Goal: Browse casually

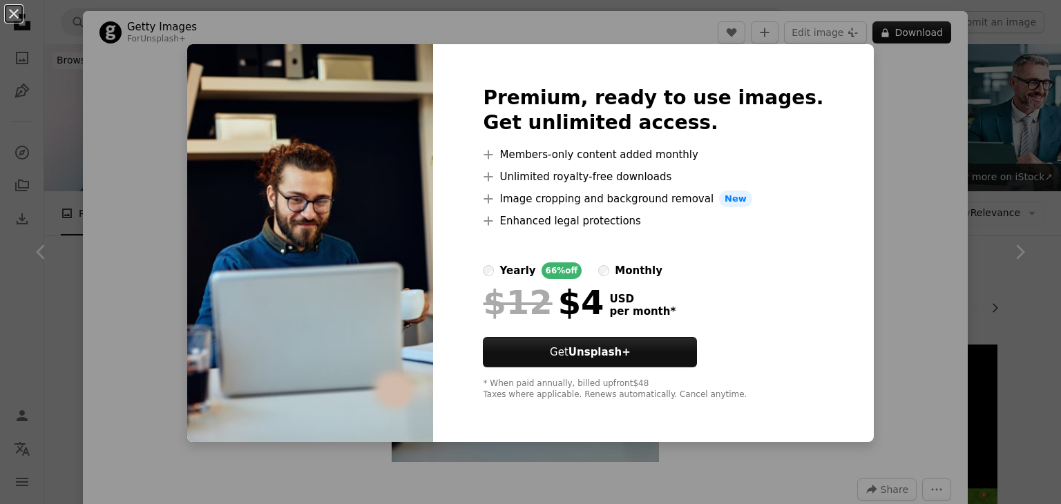
scroll to position [414, 0]
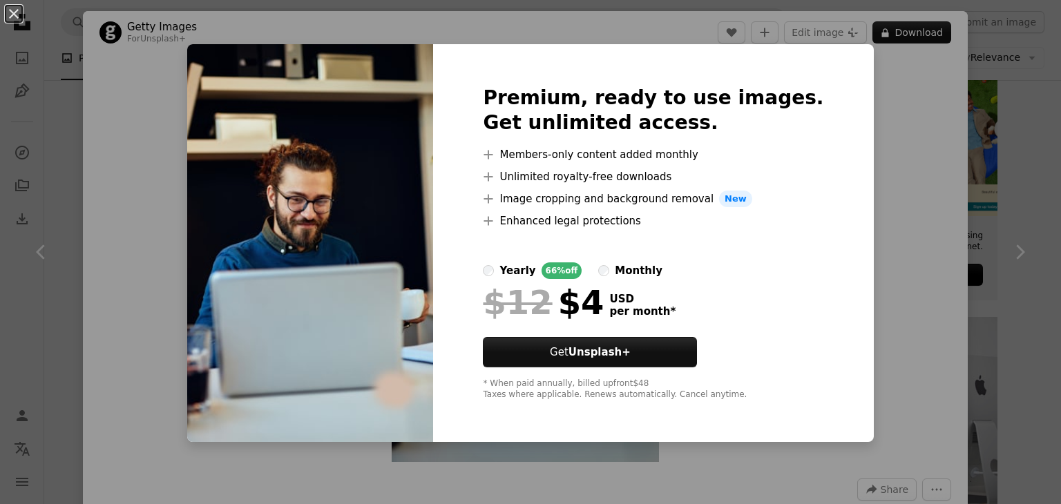
click at [882, 136] on div "An X shape Premium, ready to use images. Get unlimited access. A plus sign Memb…" at bounding box center [530, 252] width 1061 height 504
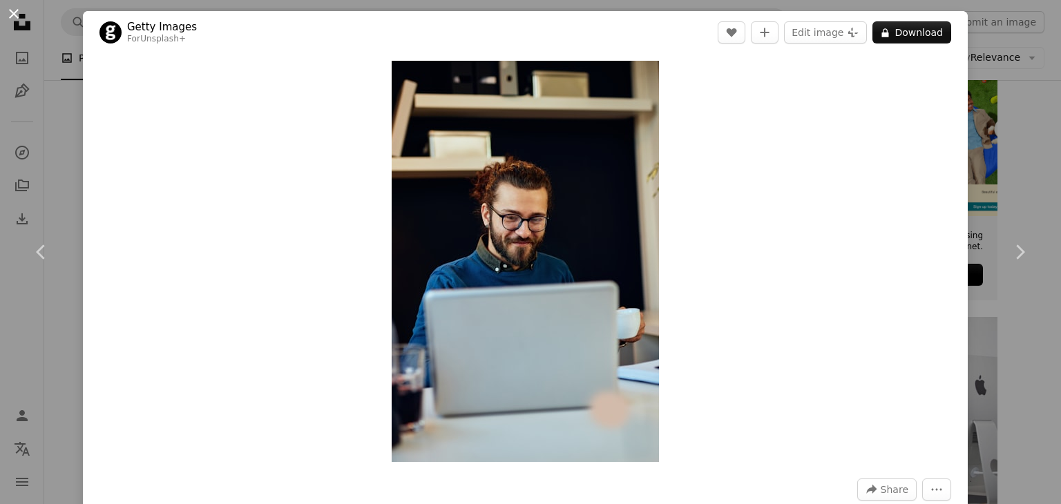
click at [11, 12] on button "An X shape" at bounding box center [14, 14] width 17 height 17
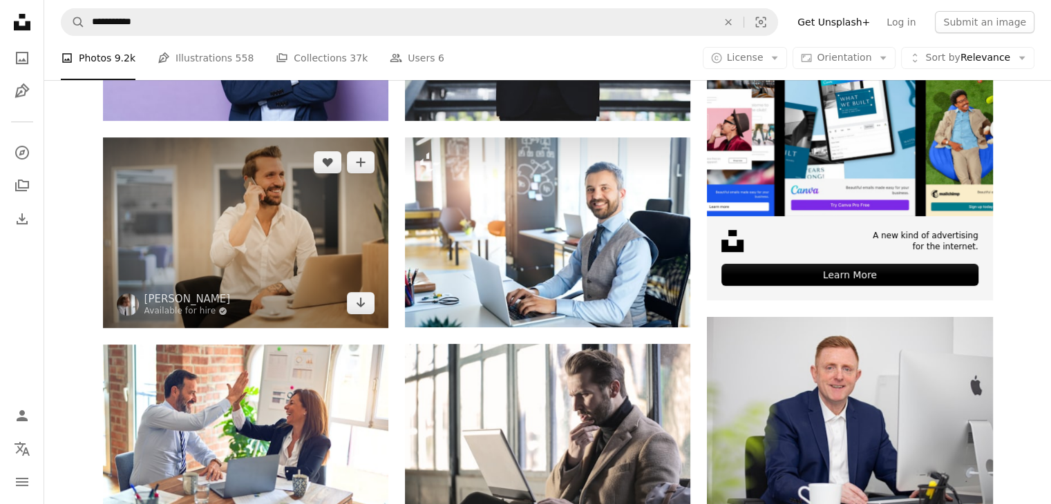
click at [248, 231] on img at bounding box center [245, 232] width 285 height 190
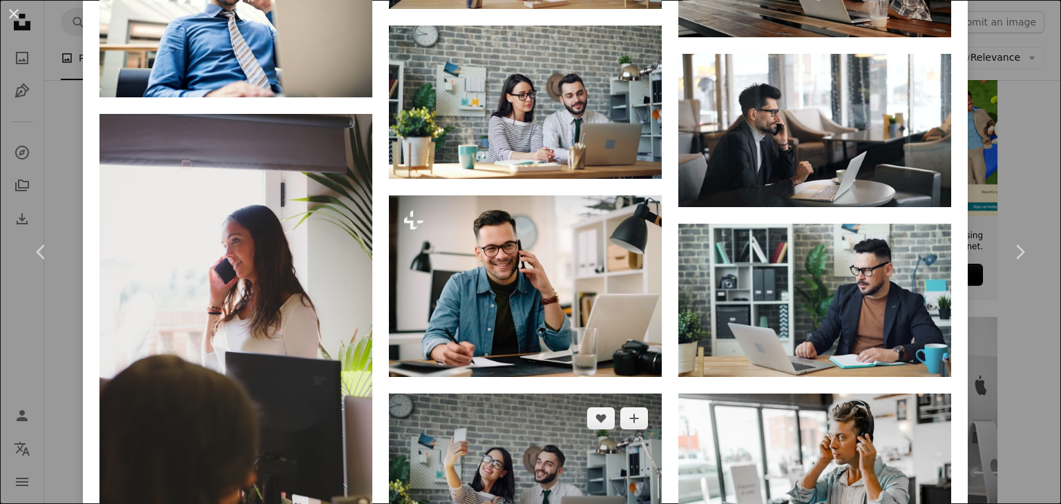
scroll to position [3661, 0]
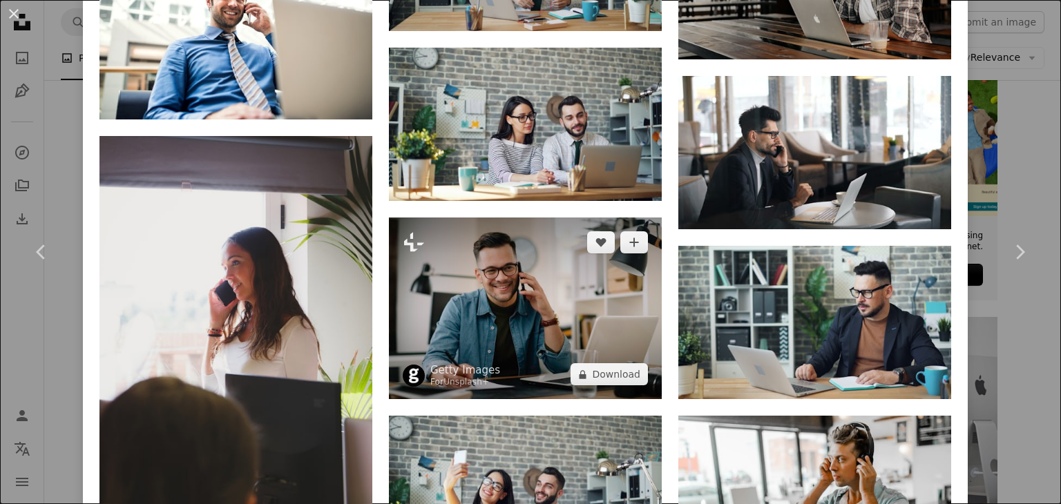
click at [505, 300] on img at bounding box center [525, 309] width 273 height 182
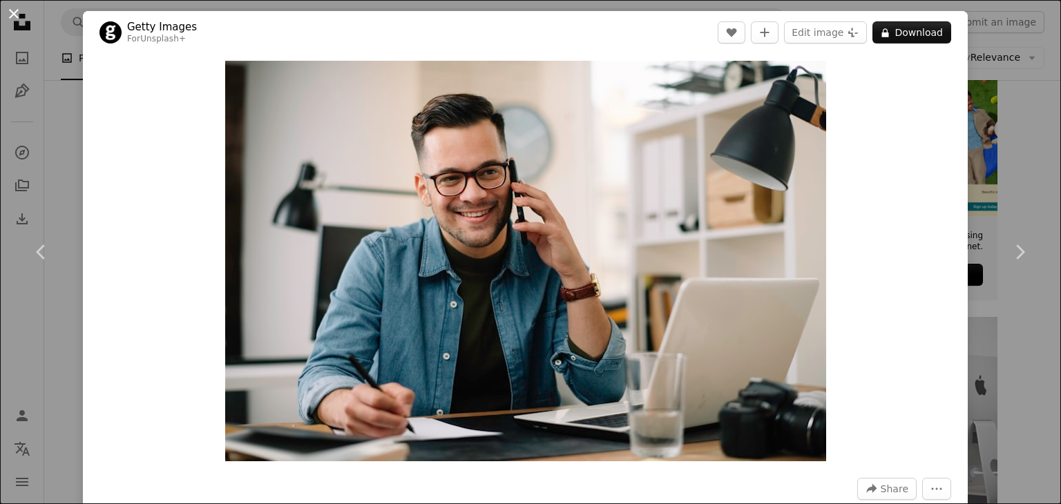
click at [16, 17] on button "An X shape" at bounding box center [14, 14] width 17 height 17
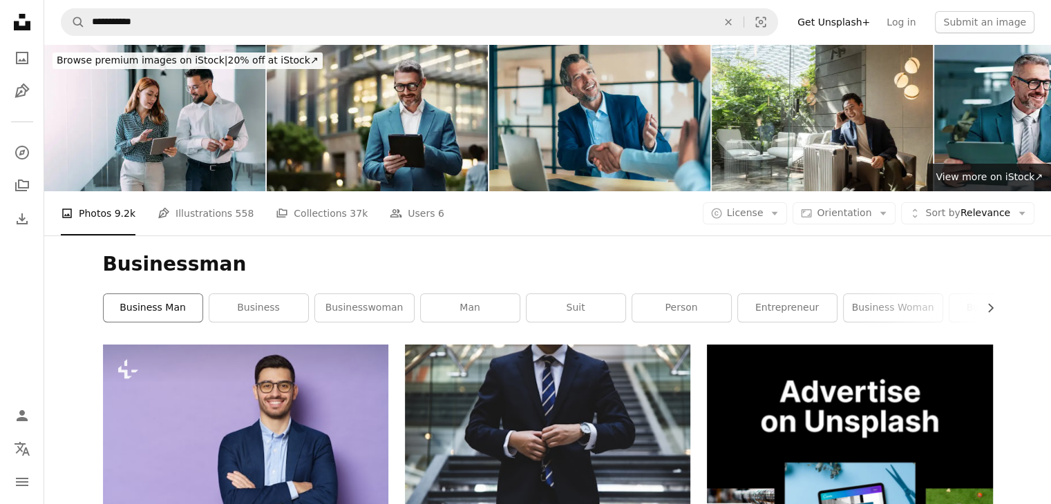
click at [151, 313] on link "business man" at bounding box center [153, 308] width 99 height 28
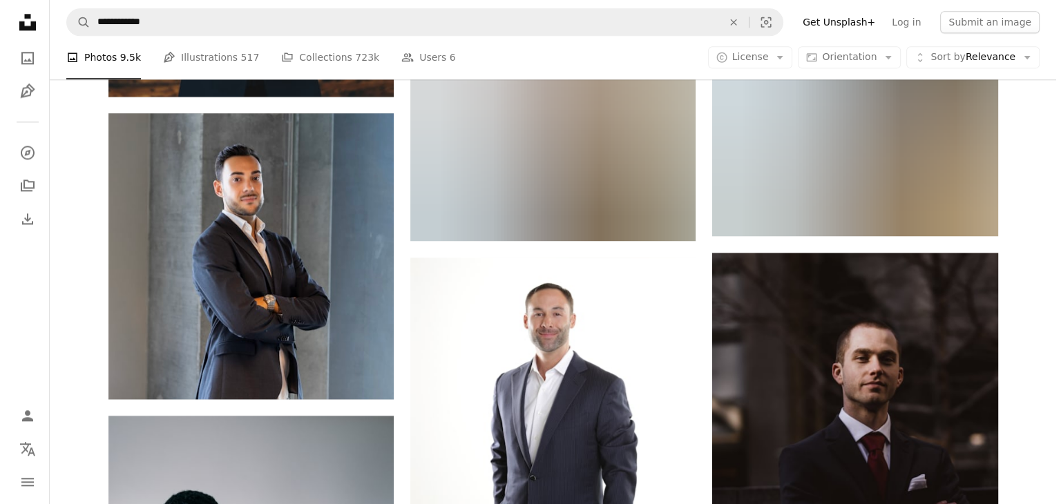
scroll to position [1783, 0]
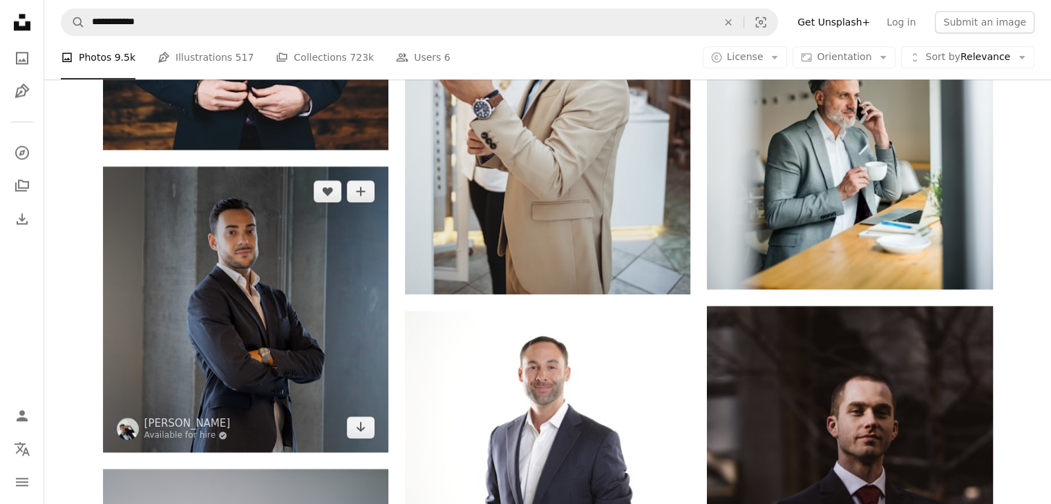
click at [242, 314] on img at bounding box center [245, 308] width 285 height 285
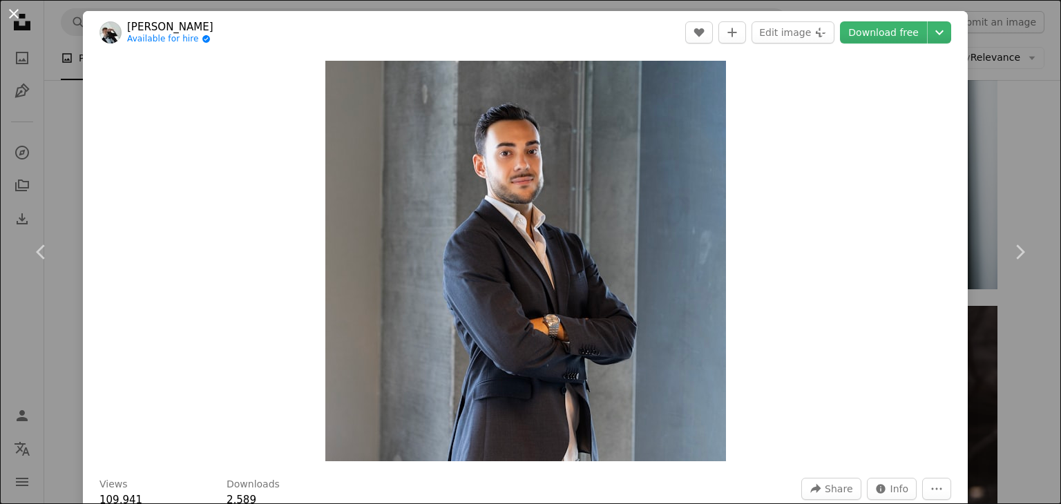
click at [12, 12] on button "An X shape" at bounding box center [14, 14] width 17 height 17
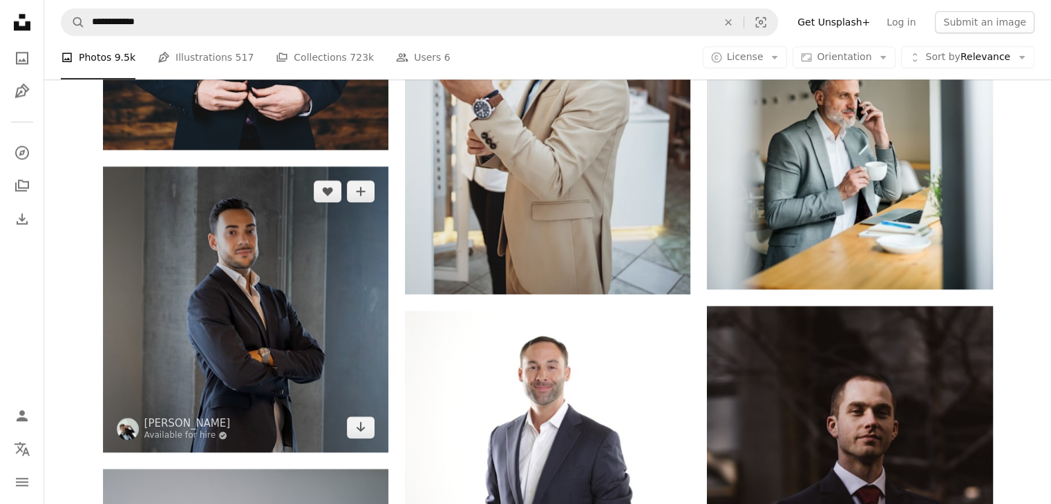
click at [254, 205] on img at bounding box center [245, 308] width 285 height 285
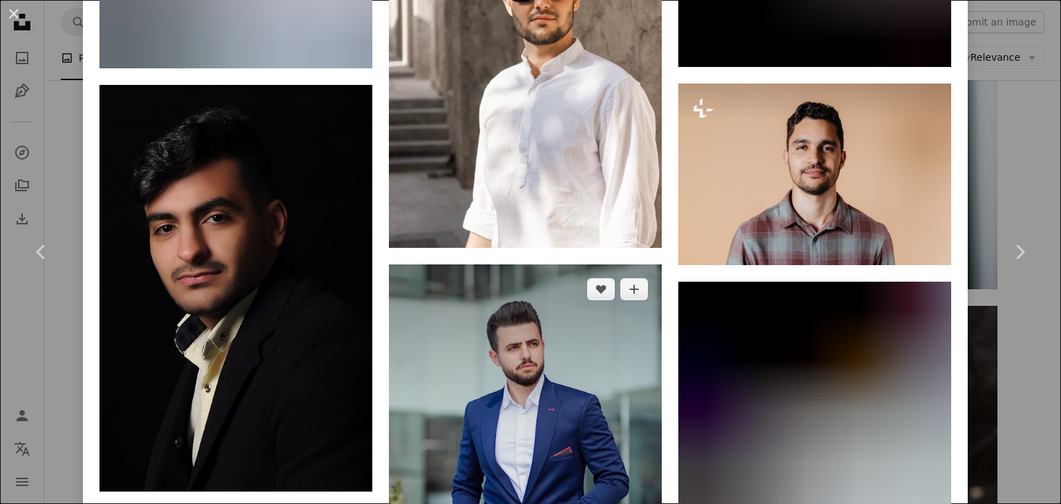
scroll to position [13663, 0]
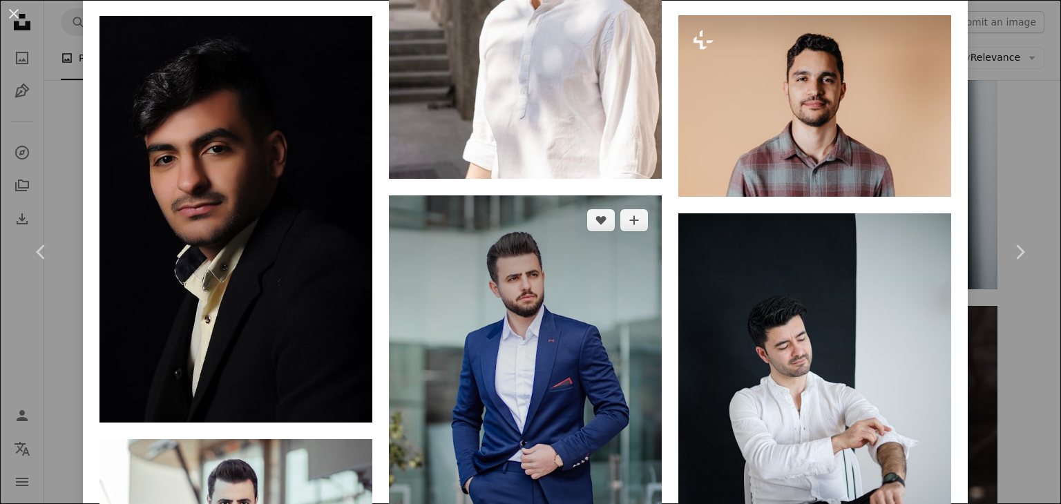
click at [501, 264] on img at bounding box center [525, 400] width 273 height 410
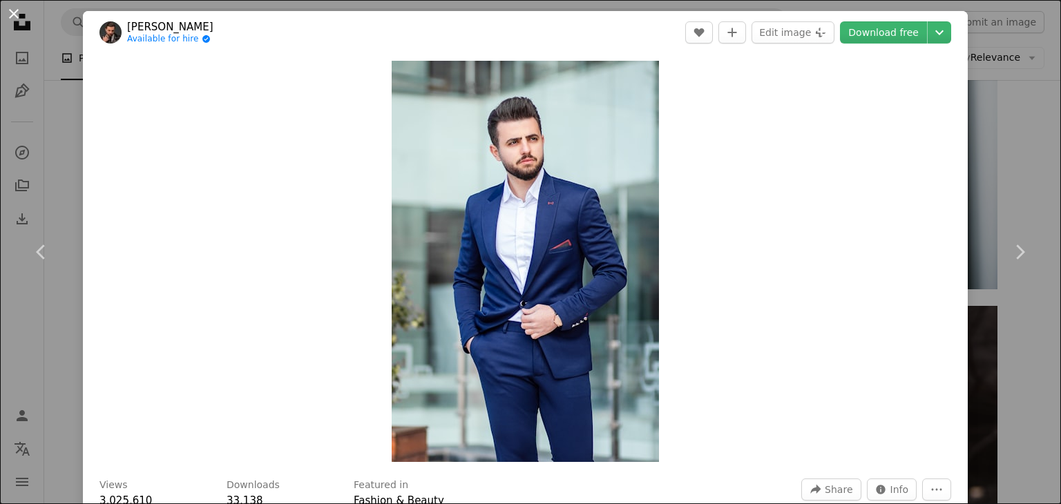
click at [10, 12] on button "An X shape" at bounding box center [14, 14] width 17 height 17
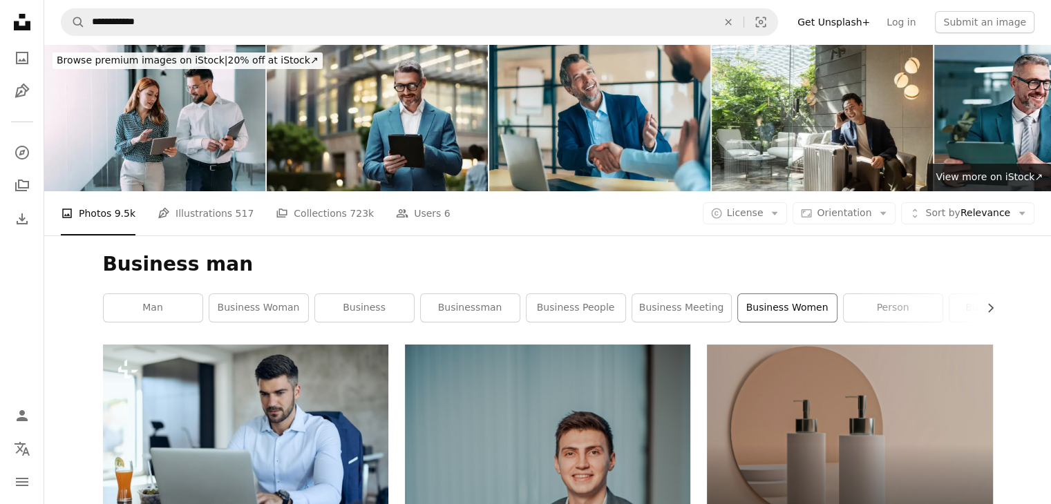
click at [784, 307] on link "business women" at bounding box center [787, 308] width 99 height 28
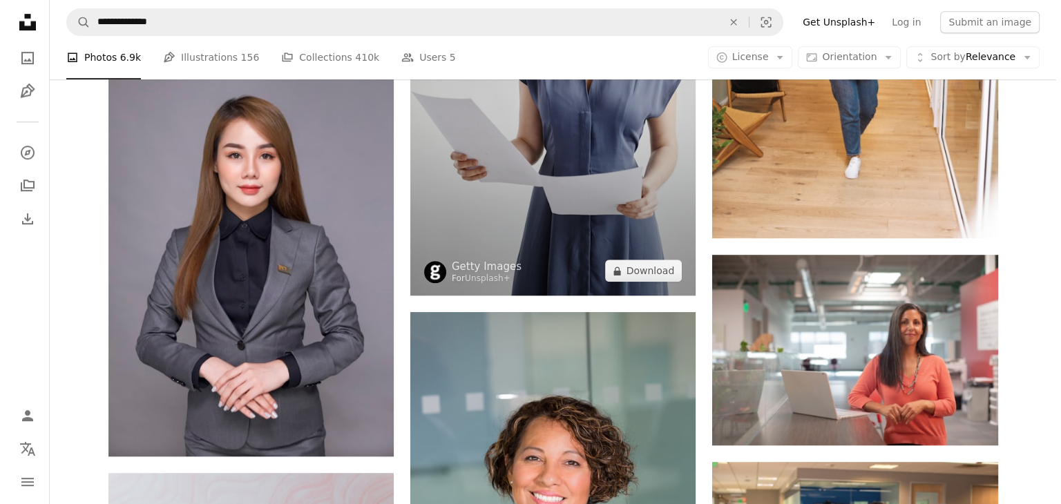
scroll to position [925, 0]
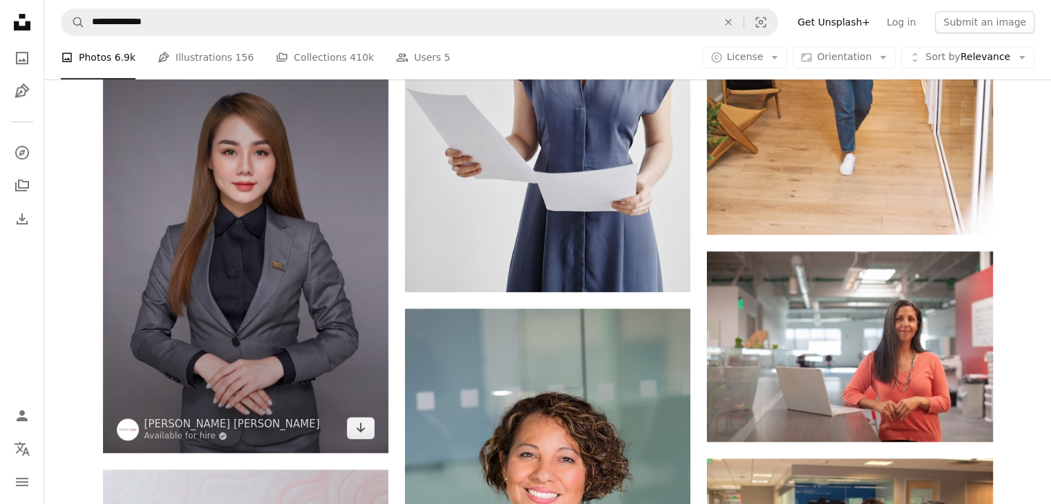
click at [246, 255] on img at bounding box center [245, 239] width 285 height 428
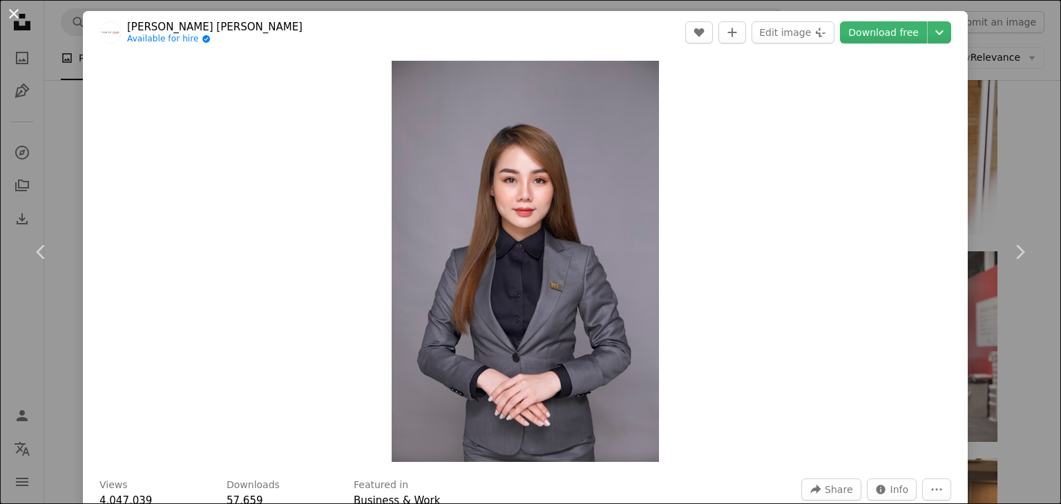
click at [11, 13] on button "An X shape" at bounding box center [14, 14] width 17 height 17
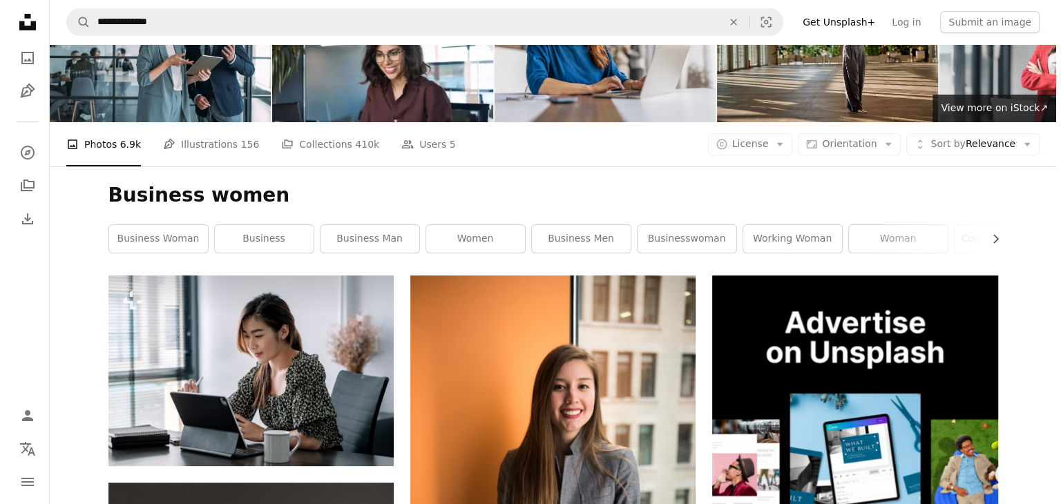
scroll to position [138, 0]
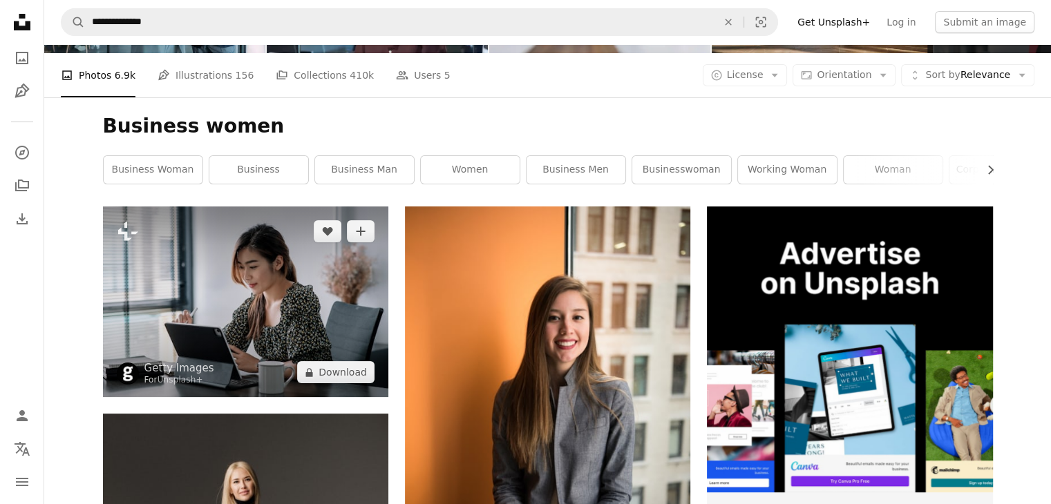
click at [257, 269] on img at bounding box center [245, 302] width 285 height 191
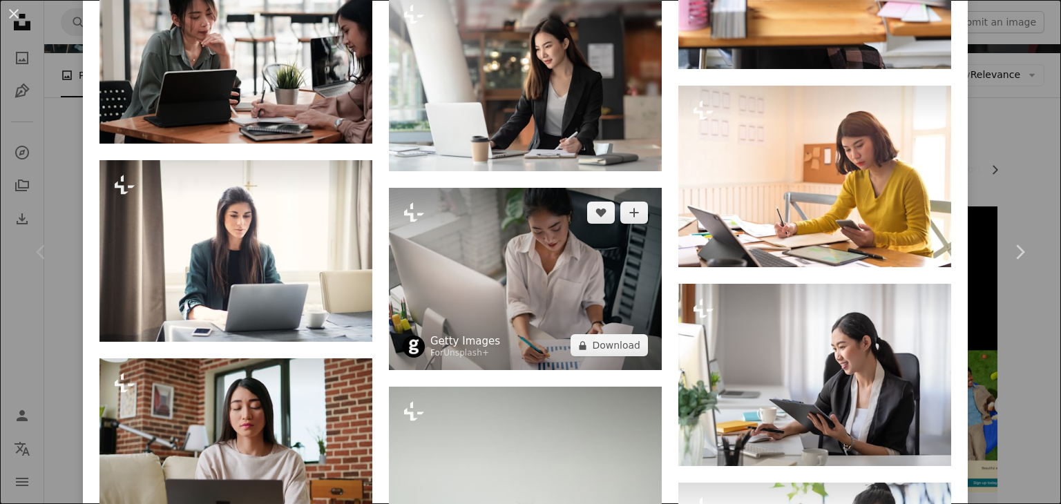
scroll to position [2279, 0]
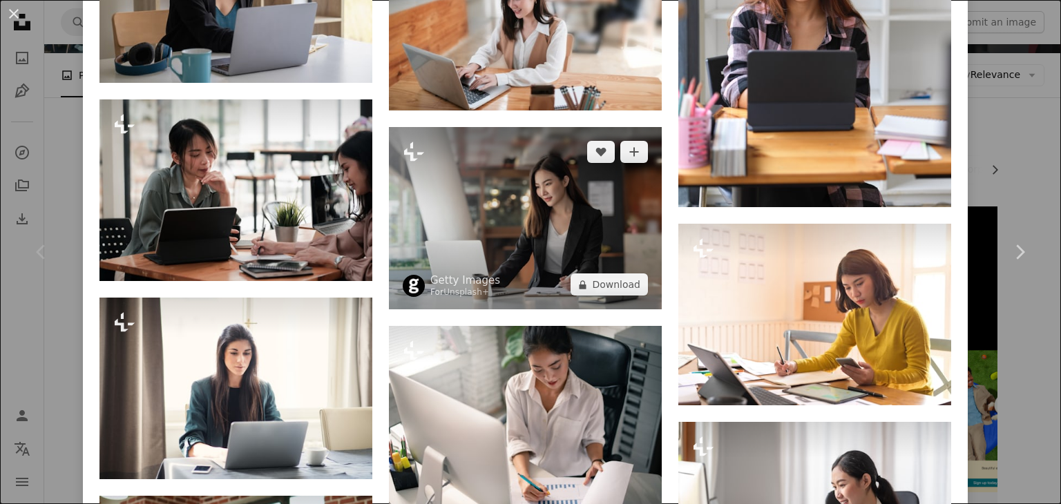
click at [494, 221] on img at bounding box center [525, 218] width 273 height 182
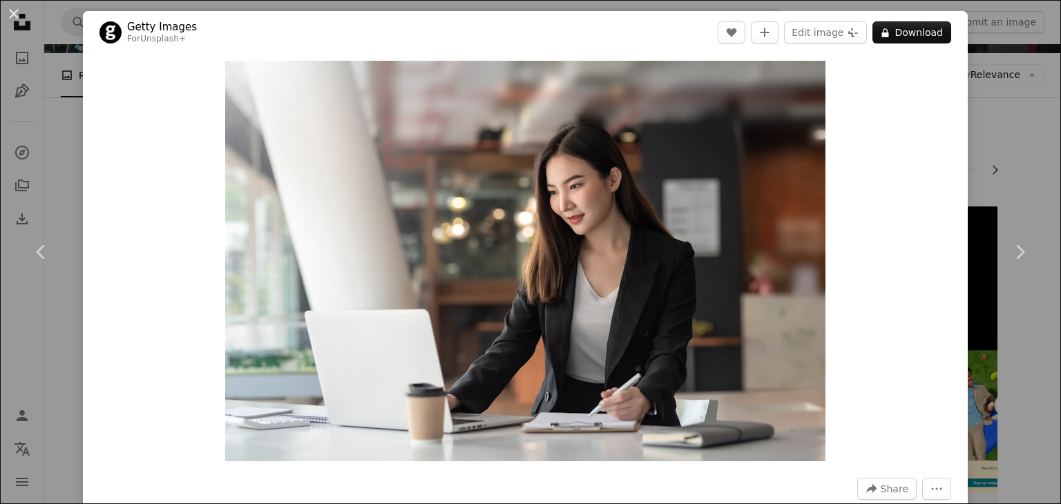
drag, startPoint x: 13, startPoint y: 12, endPoint x: 32, endPoint y: 22, distance: 21.9
click at [13, 12] on button "An X shape" at bounding box center [14, 14] width 17 height 17
